Goal: Transaction & Acquisition: Book appointment/travel/reservation

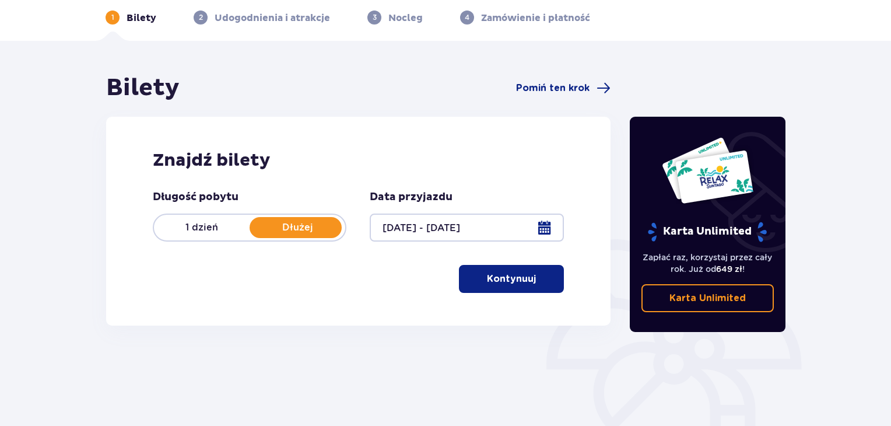
scroll to position [54, 0]
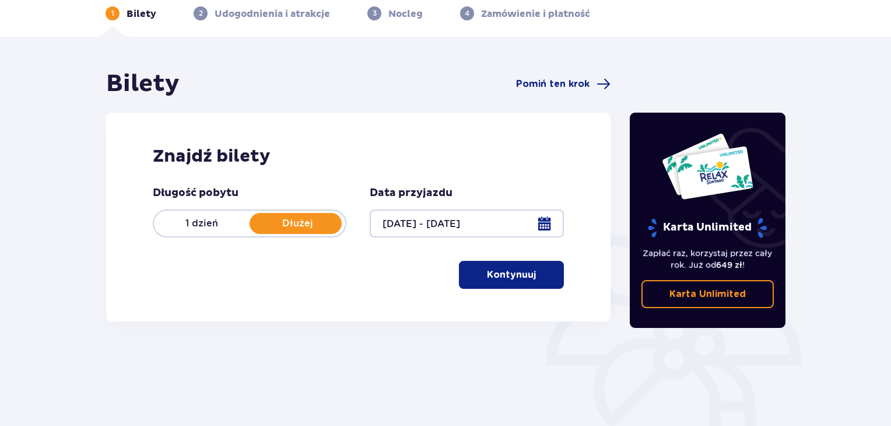
click at [325, 226] on p "Dłużej" at bounding box center [298, 223] width 96 height 13
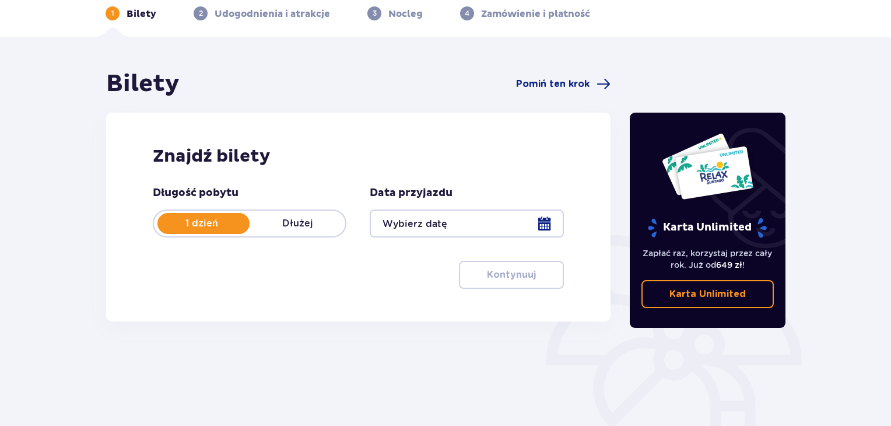
click at [557, 219] on div at bounding box center [467, 223] width 194 height 28
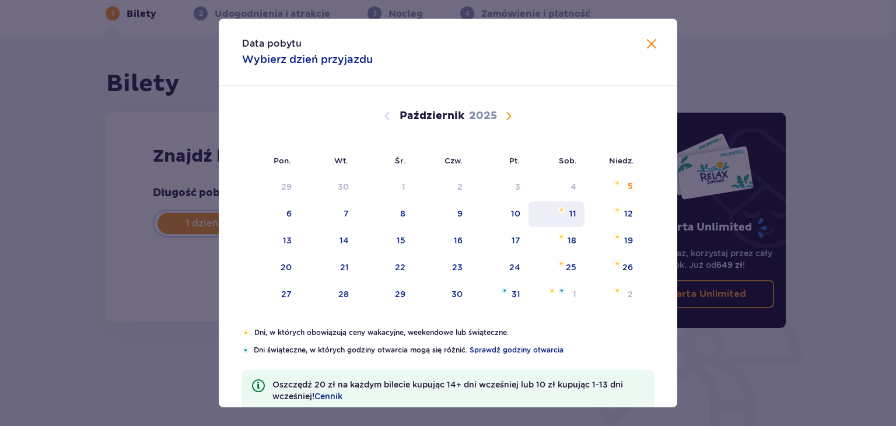
click at [552, 220] on div "11" at bounding box center [556, 214] width 57 height 26
click at [521, 216] on div "10" at bounding box center [500, 214] width 58 height 26
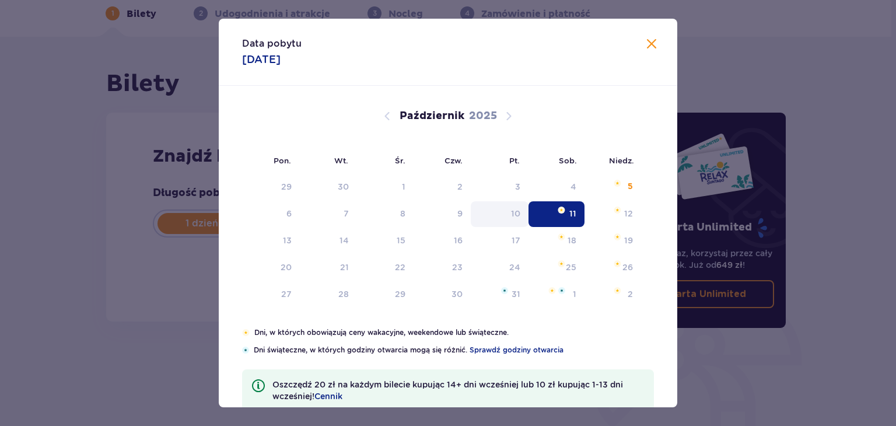
type input "11.10.25"
click at [508, 215] on div at bounding box center [467, 223] width 194 height 28
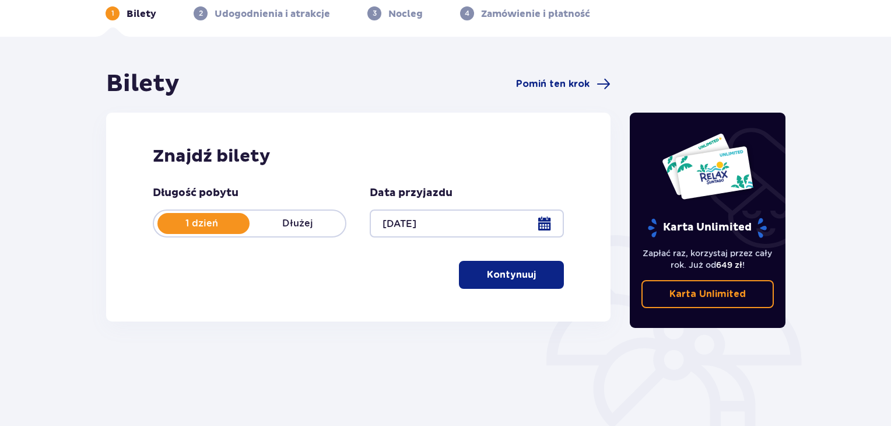
click at [310, 229] on p "Dłużej" at bounding box center [298, 223] width 96 height 13
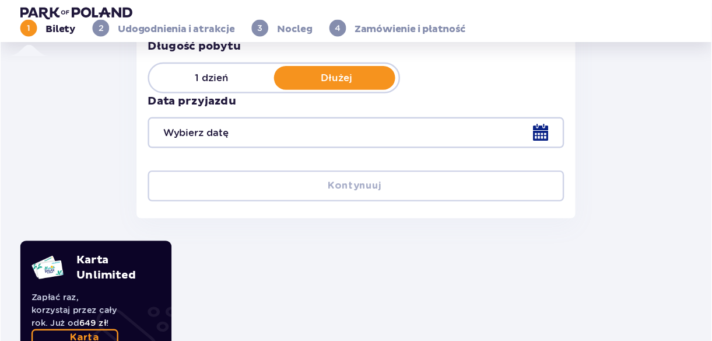
scroll to position [101, 0]
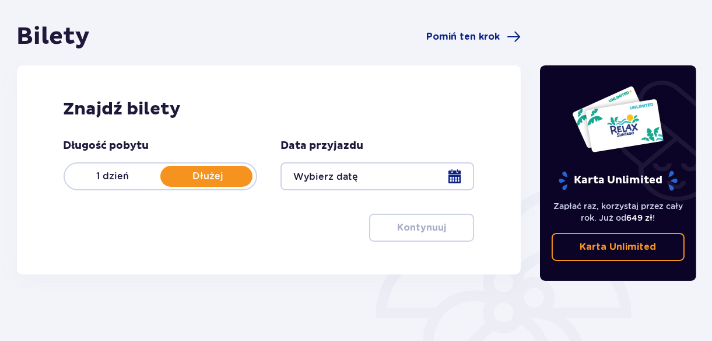
click at [451, 173] on div at bounding box center [377, 176] width 194 height 28
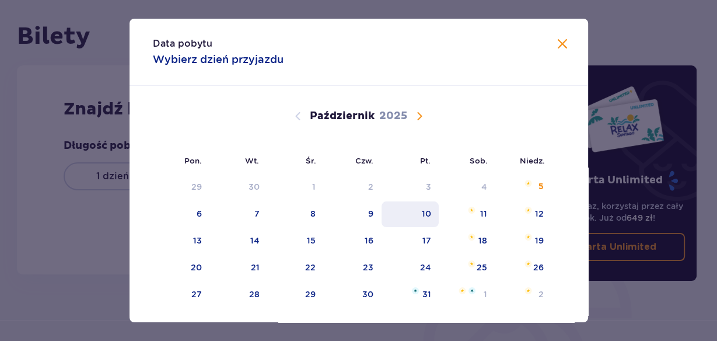
click at [434, 201] on div "10" at bounding box center [410, 214] width 58 height 26
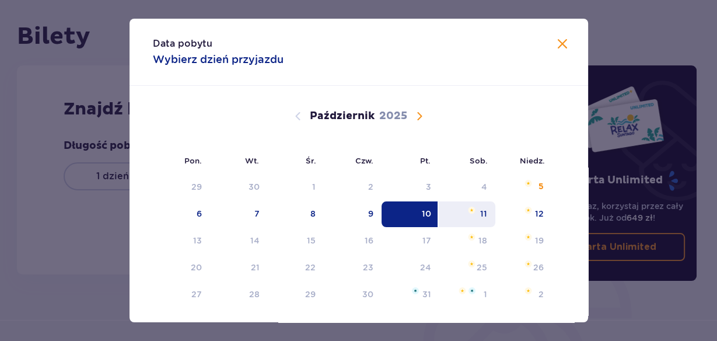
click at [476, 207] on div "11" at bounding box center [466, 214] width 57 height 26
type input "10.10.25 - 11.10.25"
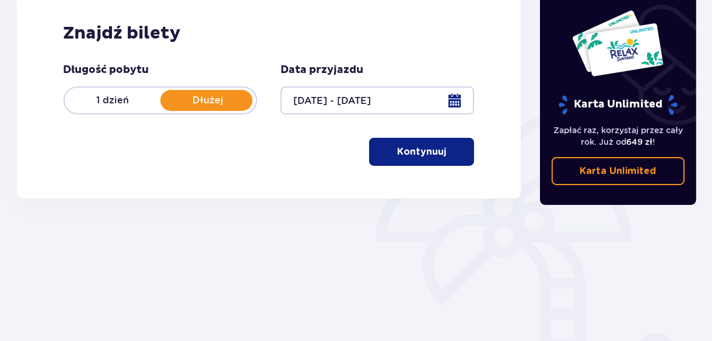
scroll to position [180, 0]
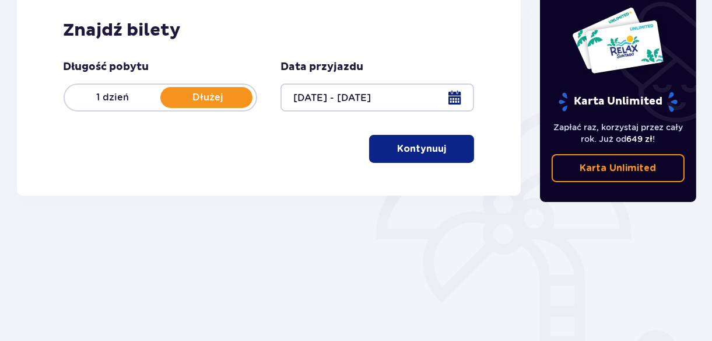
click at [444, 160] on button "Kontynuuj" at bounding box center [421, 149] width 105 height 28
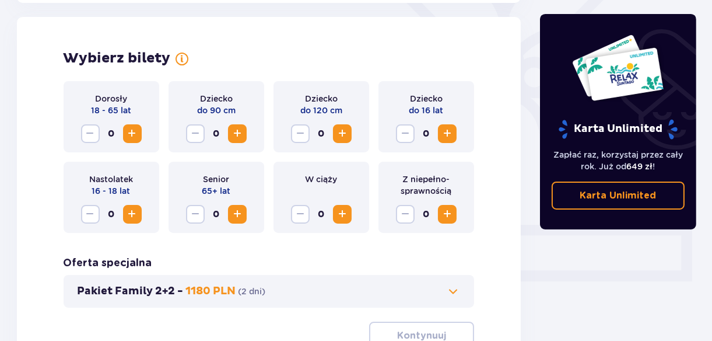
scroll to position [324, 0]
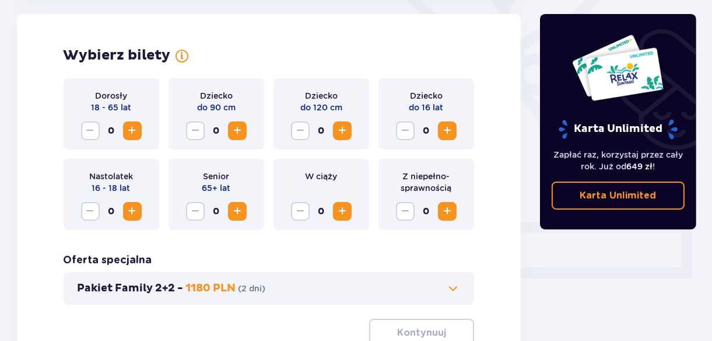
click at [123, 134] on button "Zwiększ" at bounding box center [132, 130] width 19 height 19
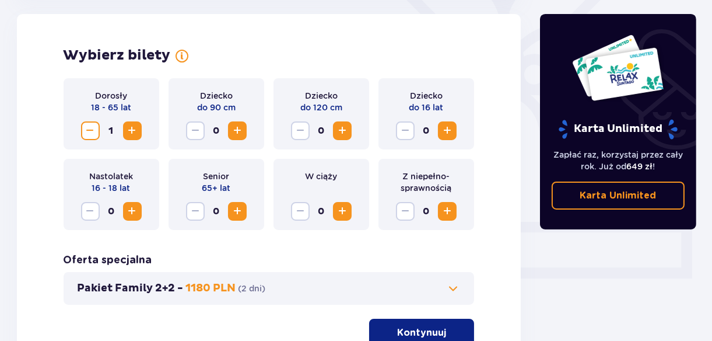
click at [123, 134] on button "Zwiększ" at bounding box center [132, 130] width 19 height 19
click at [238, 135] on span "Zwiększ" at bounding box center [237, 131] width 14 height 14
click at [336, 129] on span "Zwiększ" at bounding box center [342, 131] width 14 height 14
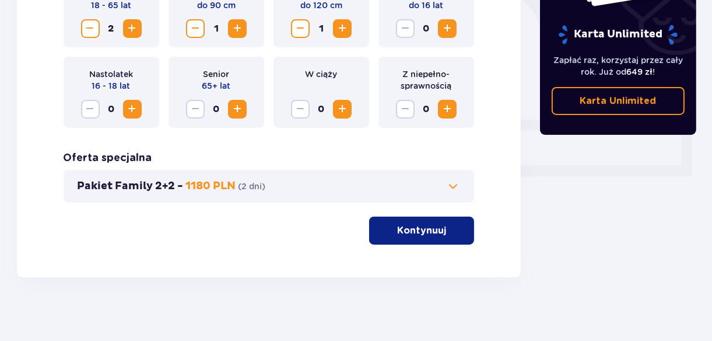
scroll to position [427, 0]
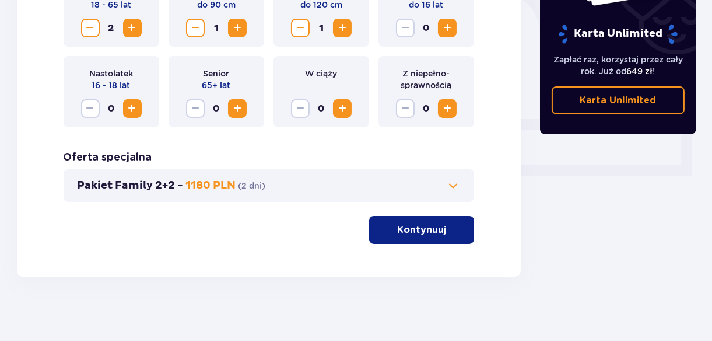
click at [424, 233] on p "Kontynuuj" at bounding box center [421, 229] width 49 height 13
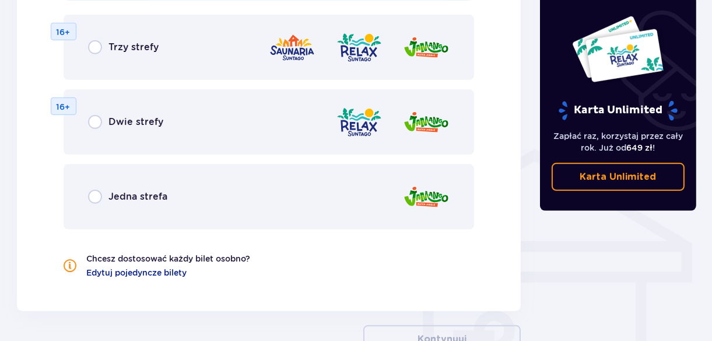
scroll to position [804, 0]
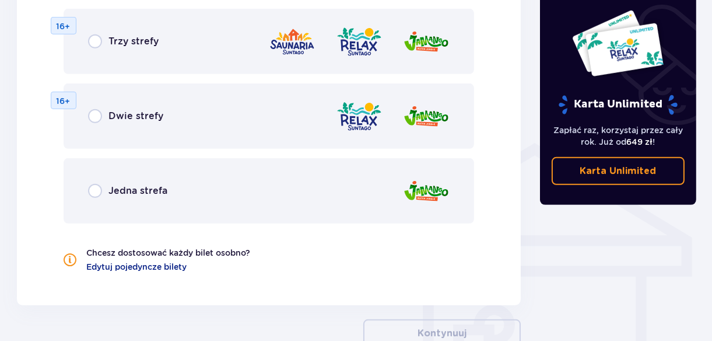
click at [113, 190] on span "Jedna strefa" at bounding box center [138, 190] width 59 height 13
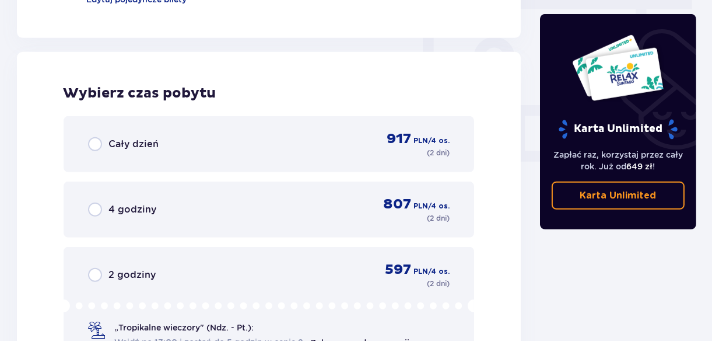
scroll to position [1072, 0]
click at [98, 145] on input "radio" at bounding box center [95, 143] width 14 height 14
radio input "true"
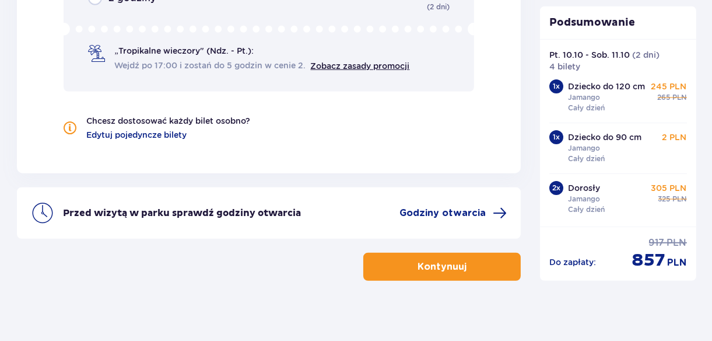
scroll to position [33, 0]
click at [505, 264] on button "Kontynuuj" at bounding box center [441, 266] width 157 height 28
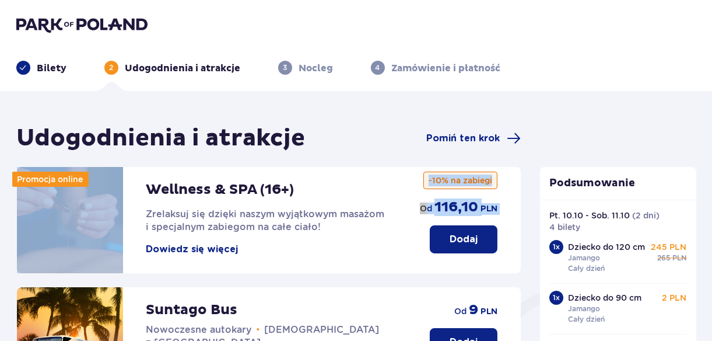
drag, startPoint x: 505, startPoint y: 264, endPoint x: 523, endPoint y: 175, distance: 91.0
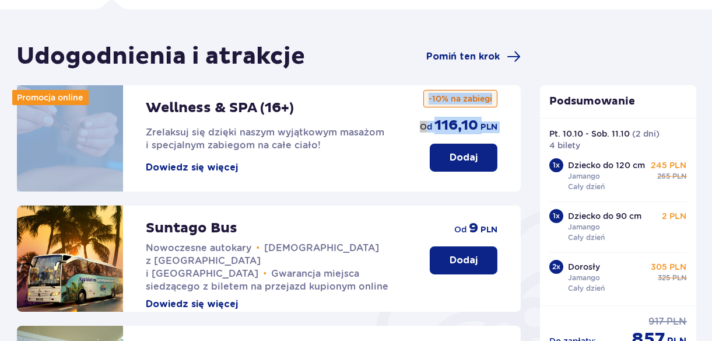
scroll to position [82, 0]
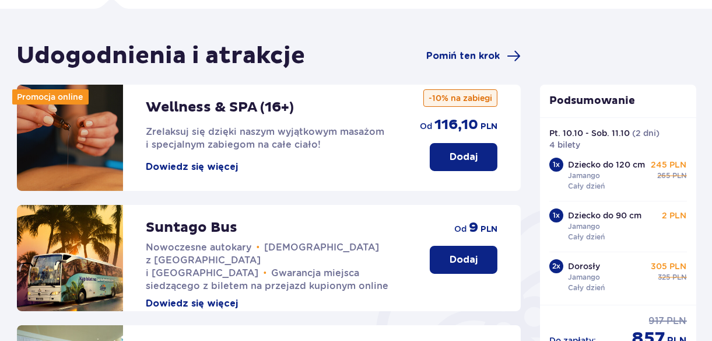
click at [575, 66] on div "Podsumowanie Dodano bilety do zamówienia Bilety do parku Edytuj Pt. 10.10 - Sob…" at bounding box center [618, 339] width 175 height 597
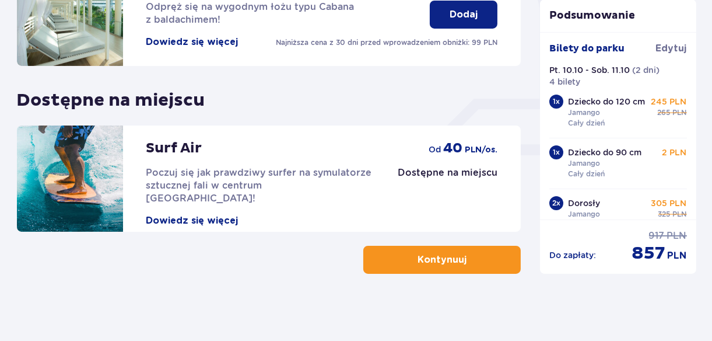
scroll to position [450, 0]
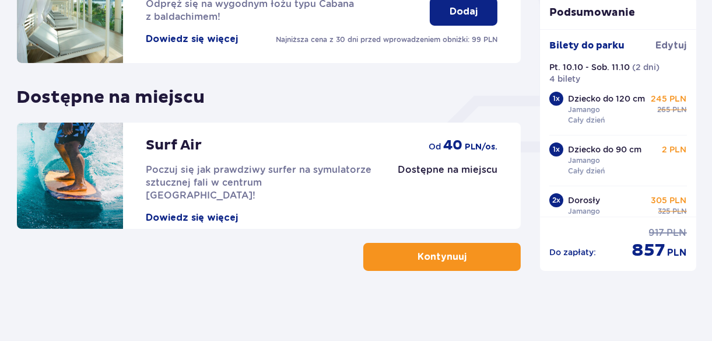
click at [464, 257] on span "button" at bounding box center [469, 257] width 14 height 14
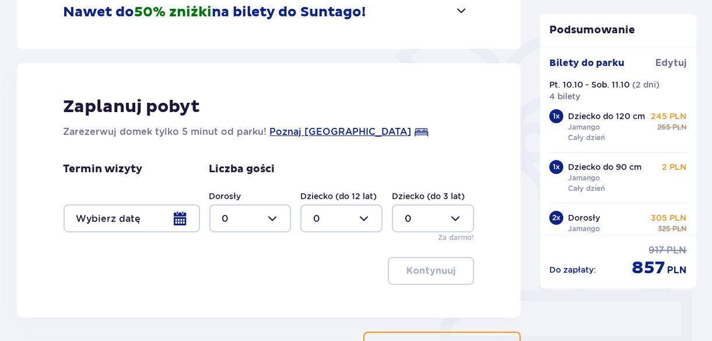
scroll to position [261, 0]
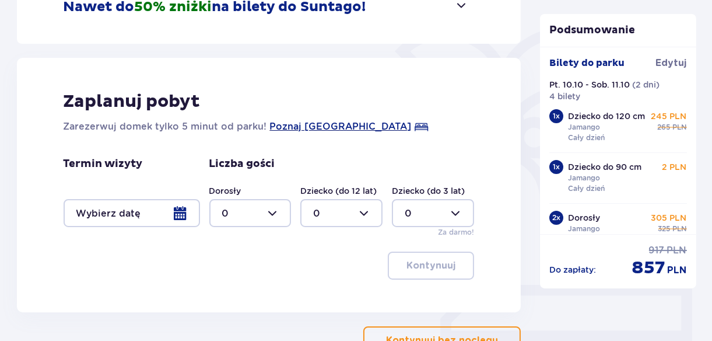
click at [186, 212] on div at bounding box center [132, 213] width 136 height 28
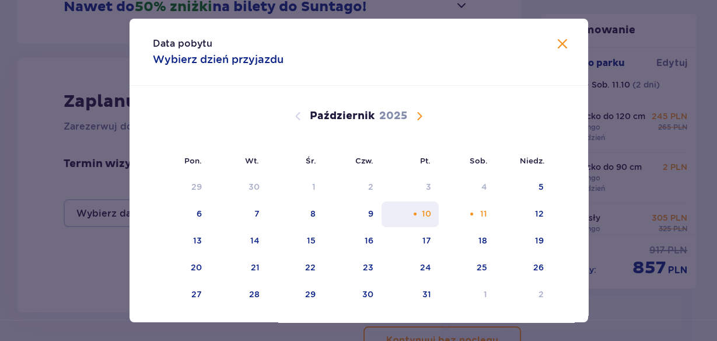
click at [404, 215] on div "10" at bounding box center [410, 214] width 58 height 26
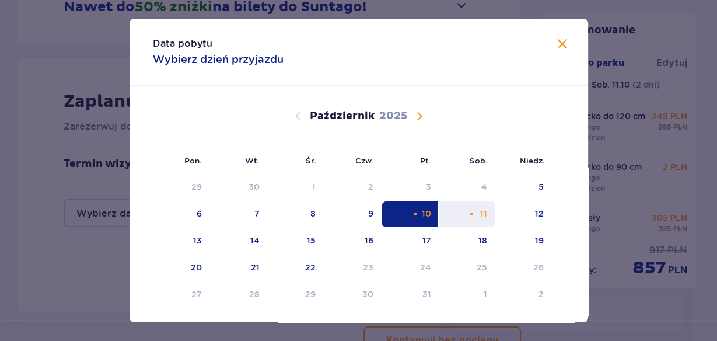
click at [490, 217] on div "11" at bounding box center [466, 214] width 57 height 26
type input "10.10.25 - 11.10.25"
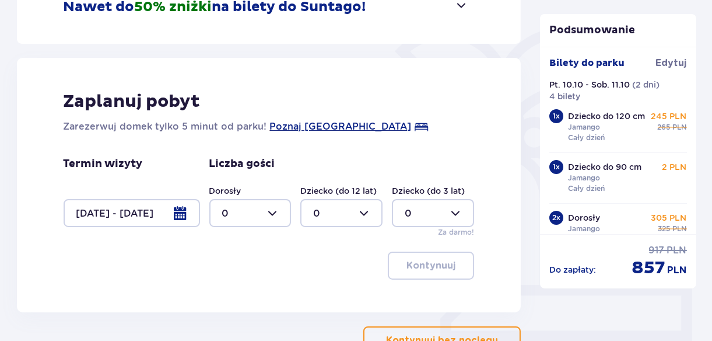
click at [283, 219] on div at bounding box center [250, 213] width 82 height 28
click at [229, 145] on div "2" at bounding box center [250, 147] width 57 height 13
type input "2"
click at [374, 217] on div at bounding box center [341, 213] width 82 height 28
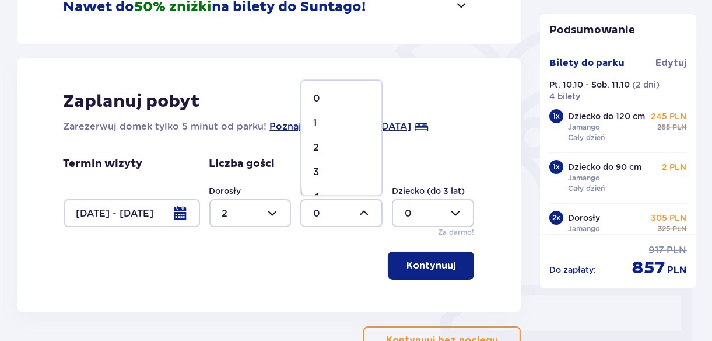
click at [312, 119] on span "1" at bounding box center [341, 123] width 80 height 24
type input "1"
click at [447, 216] on div at bounding box center [433, 213] width 82 height 28
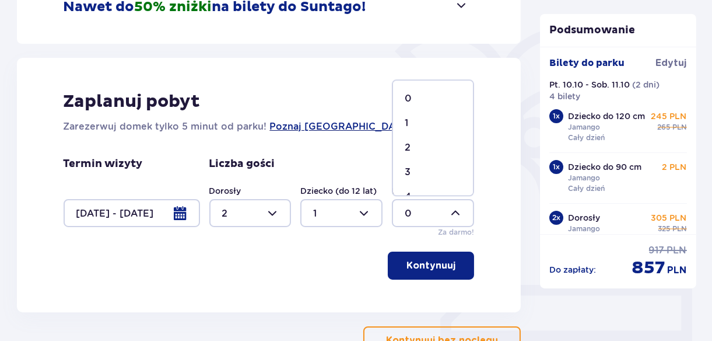
click at [424, 128] on div "1" at bounding box center [433, 123] width 57 height 13
type input "1"
click at [429, 266] on p "Kontynuuj" at bounding box center [430, 265] width 49 height 13
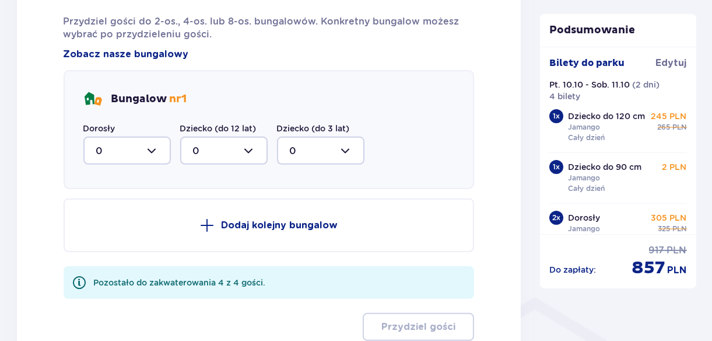
scroll to position [652, 0]
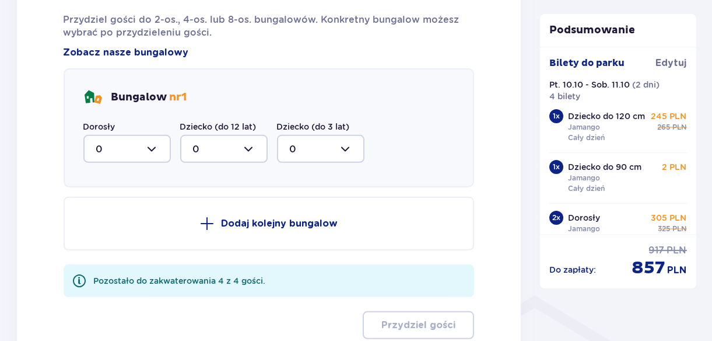
click at [162, 139] on div at bounding box center [126, 149] width 87 height 28
click at [128, 230] on div "2" at bounding box center [127, 233] width 62 height 13
type input "2"
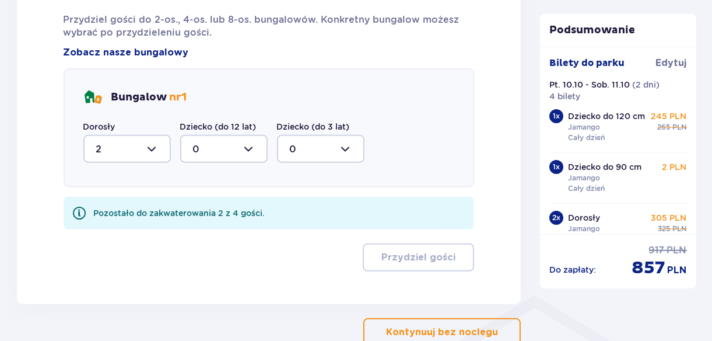
click at [226, 152] on div at bounding box center [223, 149] width 87 height 28
click at [215, 202] on div "1" at bounding box center [224, 208] width 62 height 13
type input "1"
click at [315, 143] on div at bounding box center [320, 149] width 87 height 28
click at [307, 205] on div "1" at bounding box center [321, 208] width 62 height 13
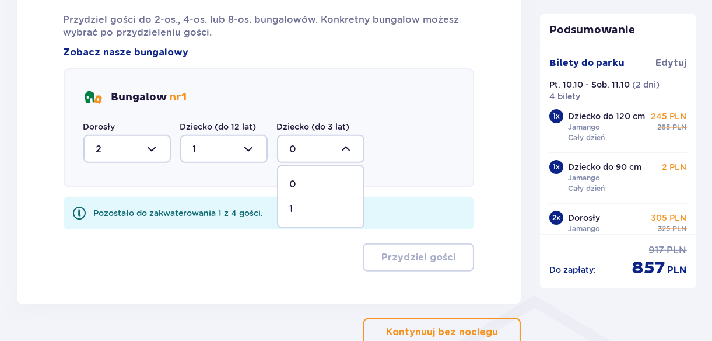
type input "1"
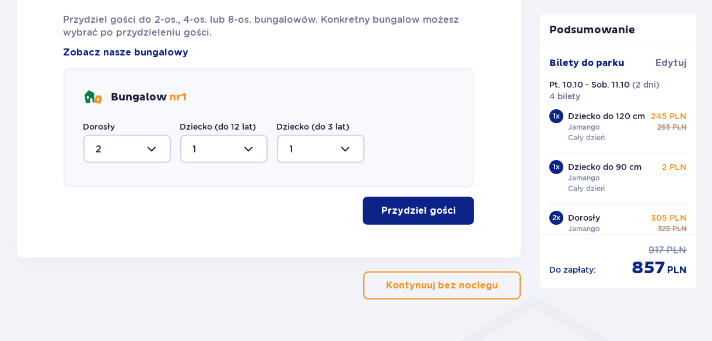
click at [420, 201] on button "Przydziel gości" at bounding box center [418, 211] width 111 height 28
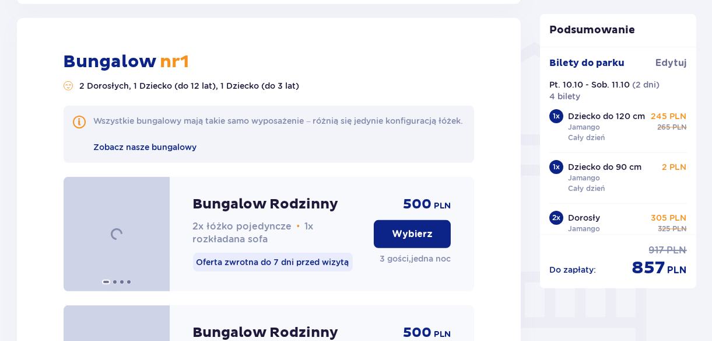
scroll to position [908, 0]
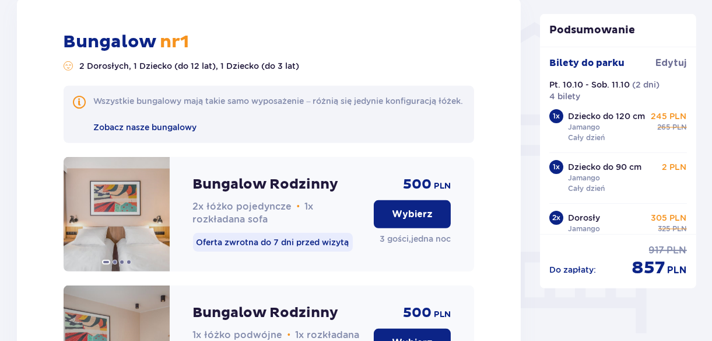
click at [420, 193] on span "500" at bounding box center [417, 184] width 29 height 17
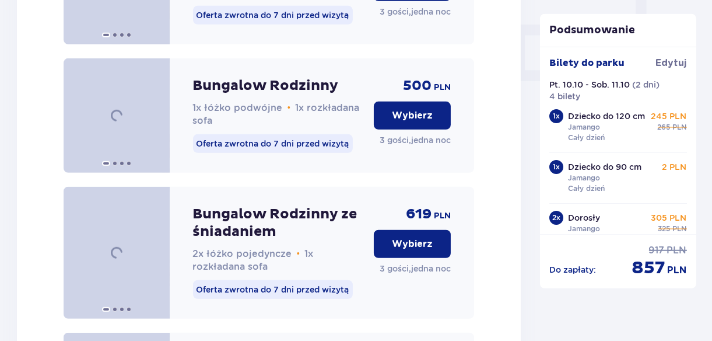
scroll to position [1152, 0]
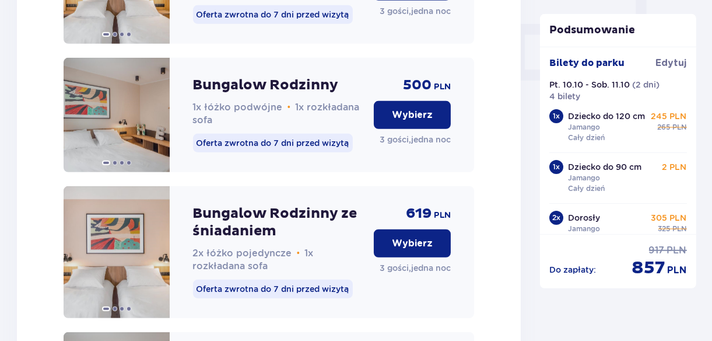
click at [412, 250] on p "Wybierz" at bounding box center [412, 243] width 41 height 13
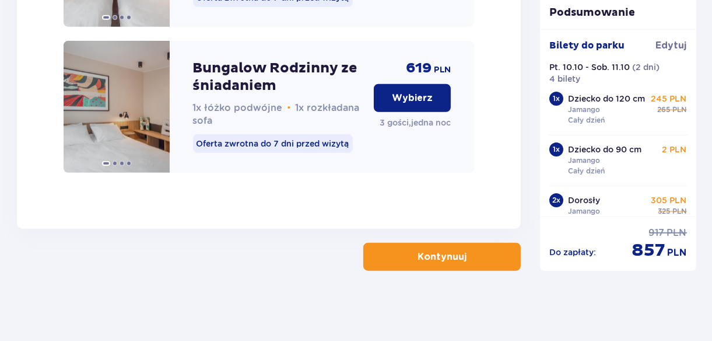
scroll to position [1457, 0]
click at [417, 251] on p "Kontynuuj" at bounding box center [441, 256] width 49 height 13
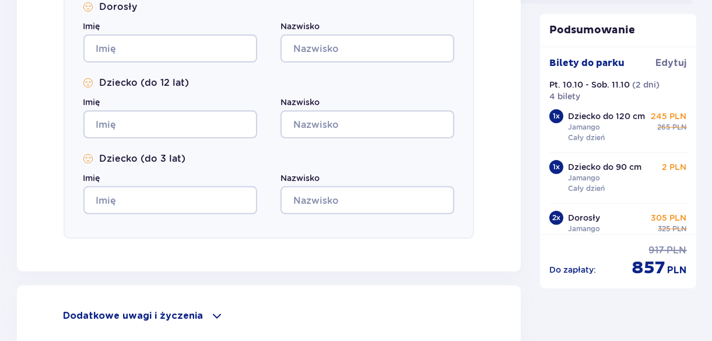
scroll to position [673, 0]
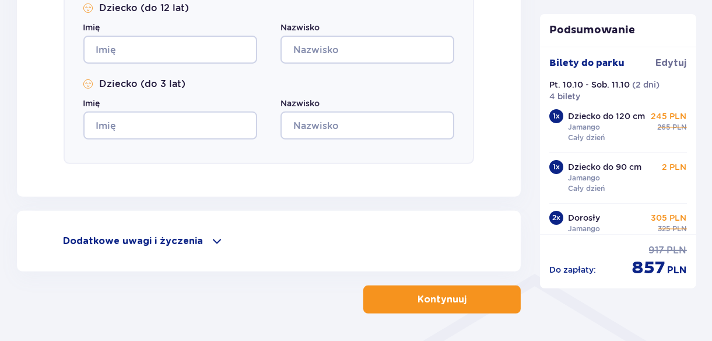
click at [399, 305] on button "Kontynuuj" at bounding box center [441, 299] width 157 height 28
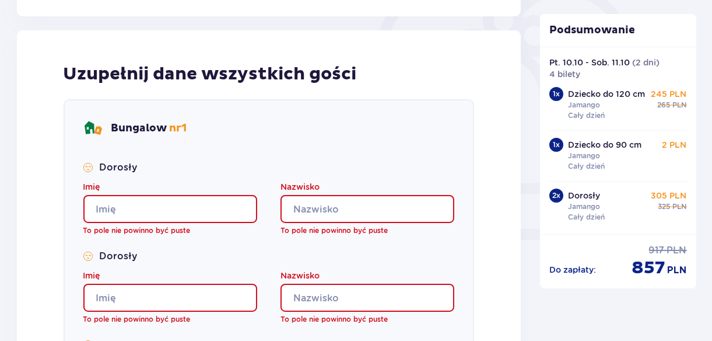
scroll to position [304, 0]
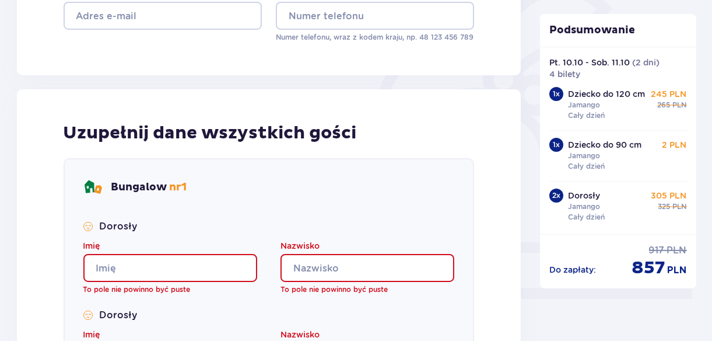
click at [132, 273] on input "Imię" at bounding box center [170, 268] width 174 height 28
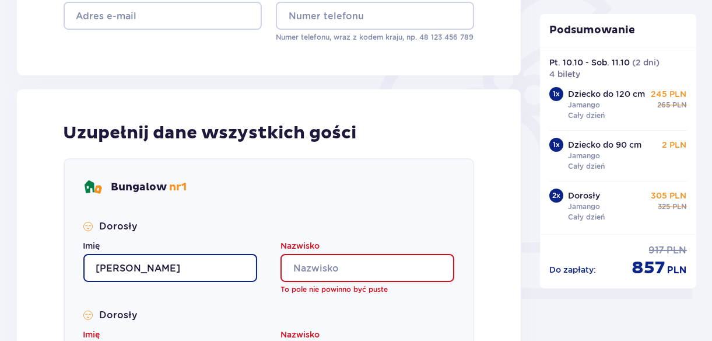
type input "Mateusz"
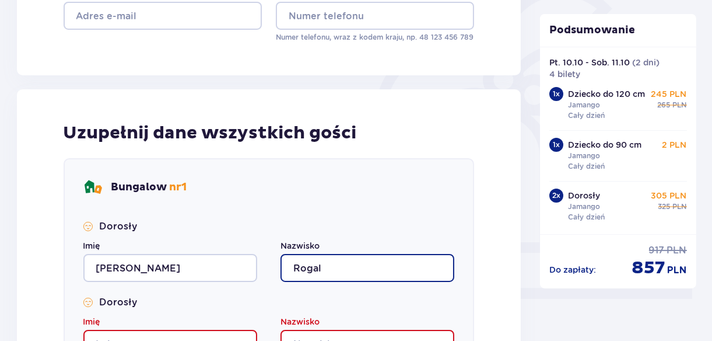
type input "Rogal"
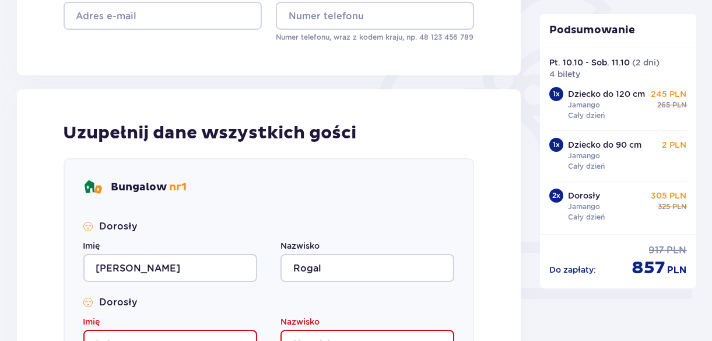
scroll to position [312, 0]
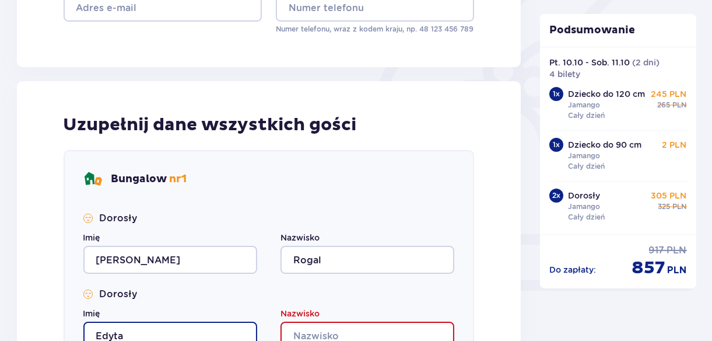
type input "Edyta"
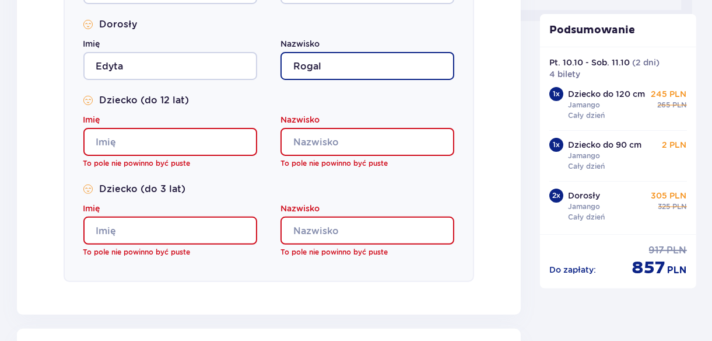
scroll to position [589, 0]
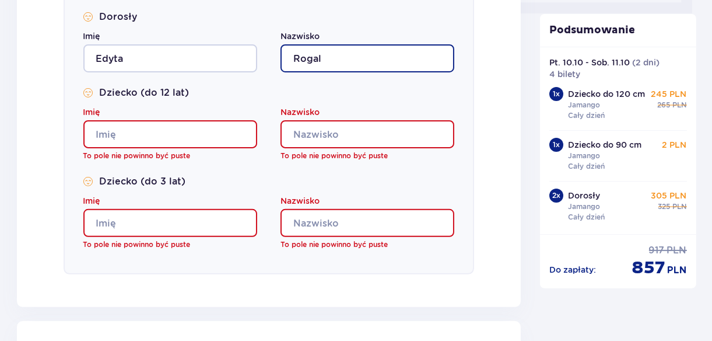
type input "Rogal"
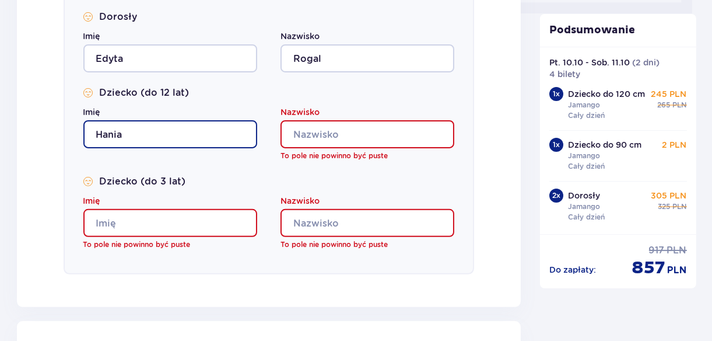
type input "Hania"
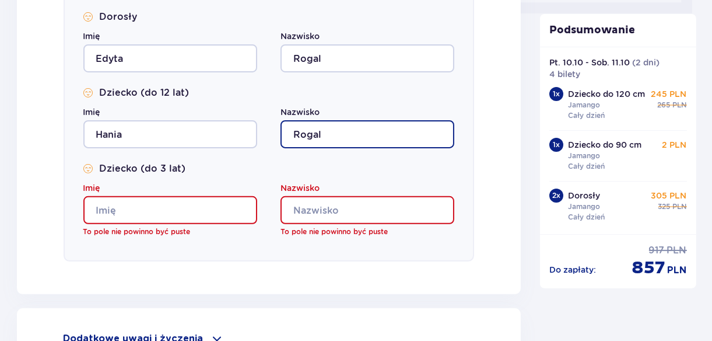
type input "Rogal"
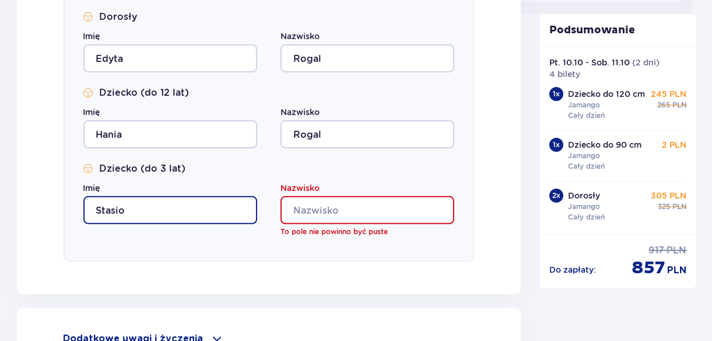
type input "Stasio"
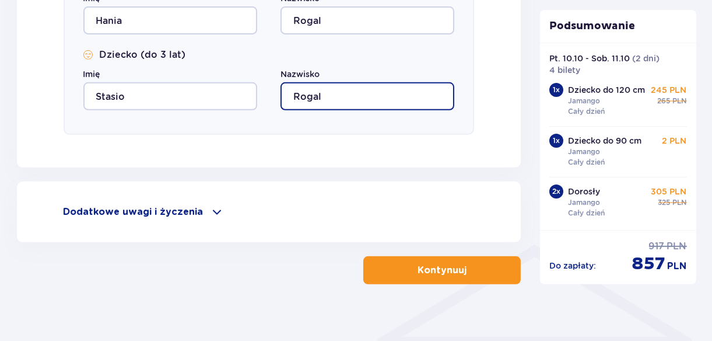
scroll to position [716, 0]
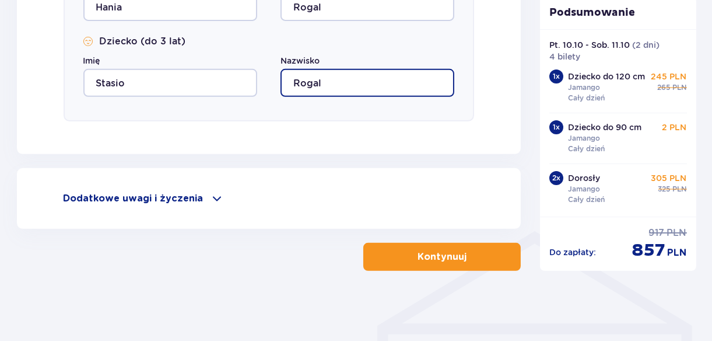
type input "Rogal"
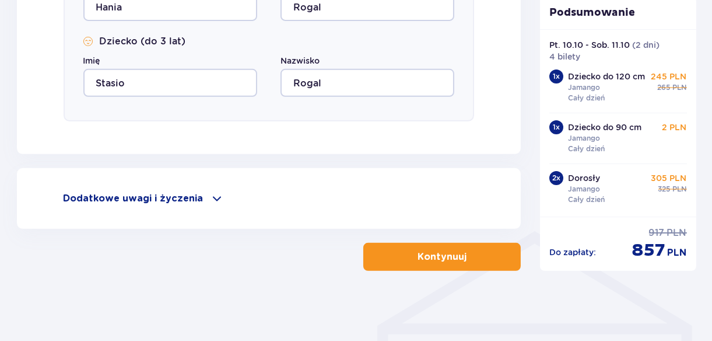
click at [395, 258] on button "Kontynuuj" at bounding box center [441, 257] width 157 height 28
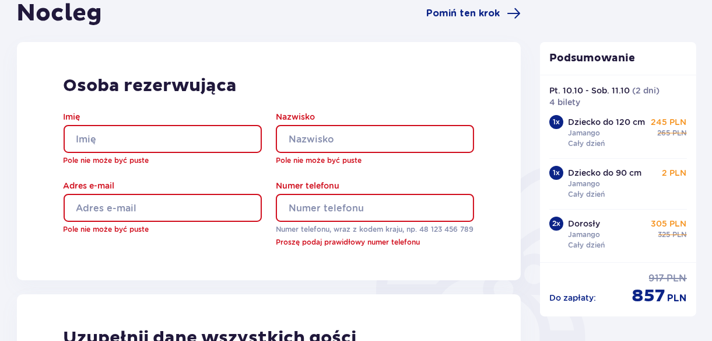
scroll to position [112, 0]
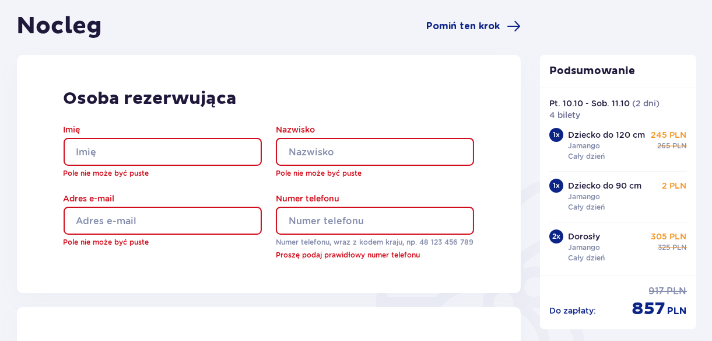
click at [139, 161] on input "Imię" at bounding box center [163, 152] width 198 height 28
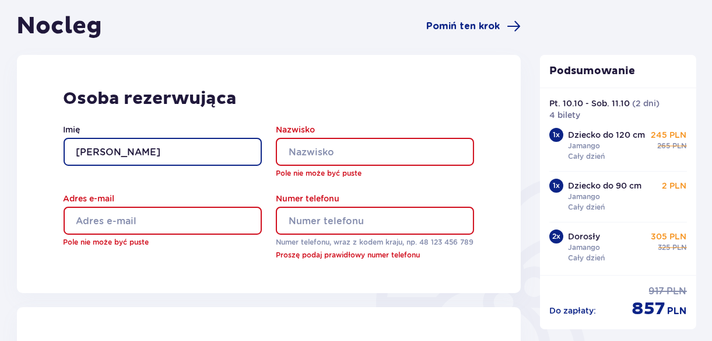
type input "Mateusz"
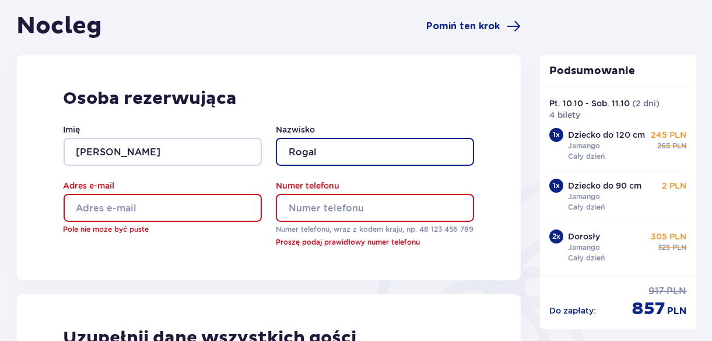
type input "Rogal"
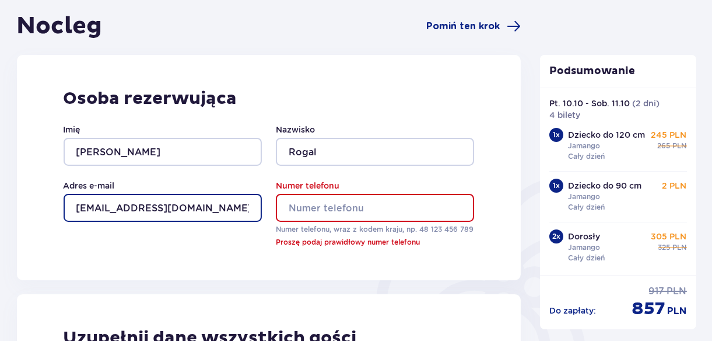
type input "izdeb880@wp.pl"
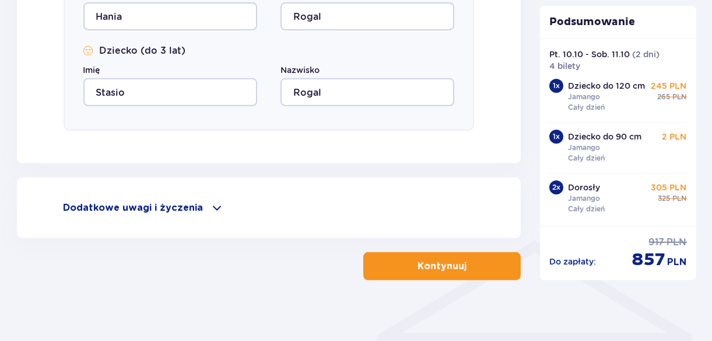
scroll to position [716, 0]
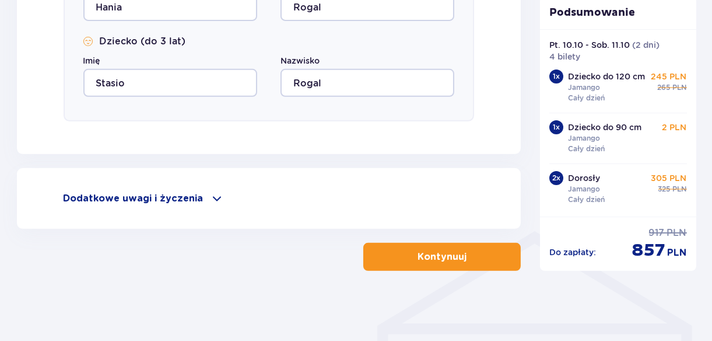
type input "517342681"
click at [446, 257] on p "Kontynuuj" at bounding box center [441, 256] width 49 height 13
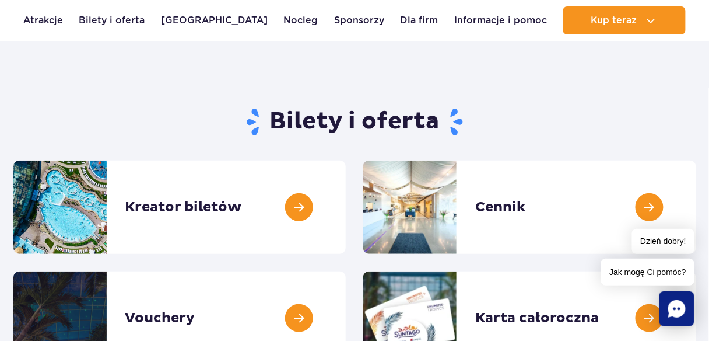
scroll to position [159, 0]
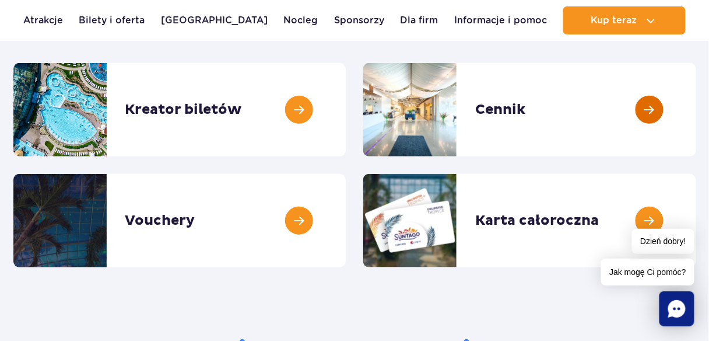
click at [696, 126] on link at bounding box center [696, 109] width 0 height 93
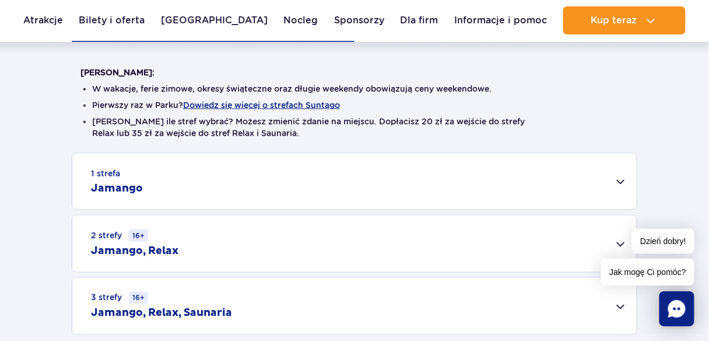
scroll to position [280, 0]
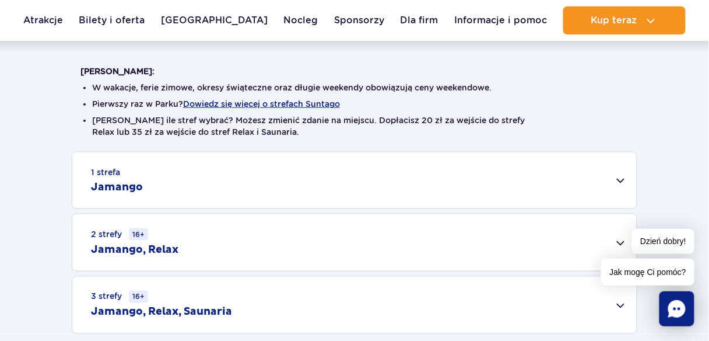
click at [595, 183] on div "1 strefa Jamango" at bounding box center [354, 180] width 564 height 56
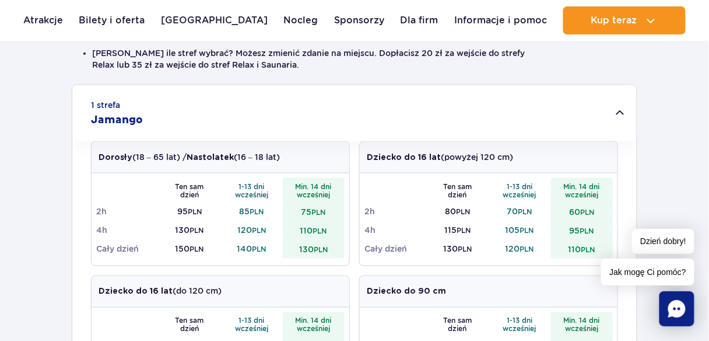
scroll to position [353, 0]
